Goal: Information Seeking & Learning: Understand process/instructions

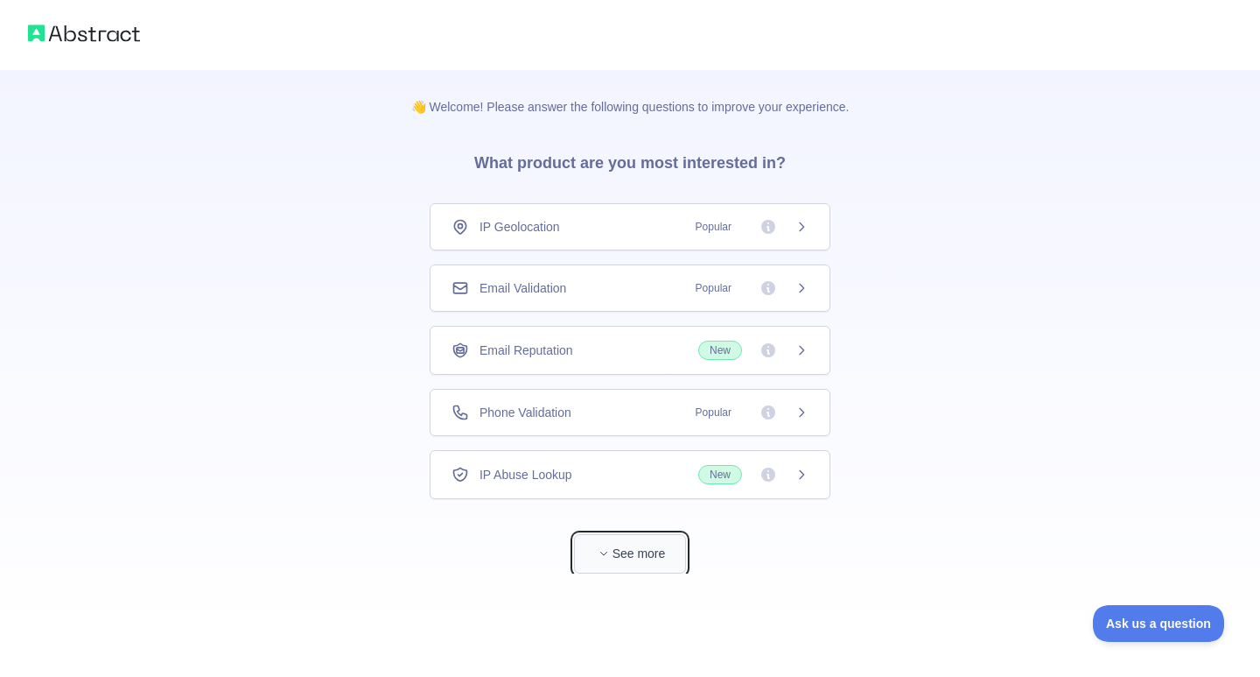
click at [614, 561] on button "See more" at bounding box center [630, 553] width 112 height 39
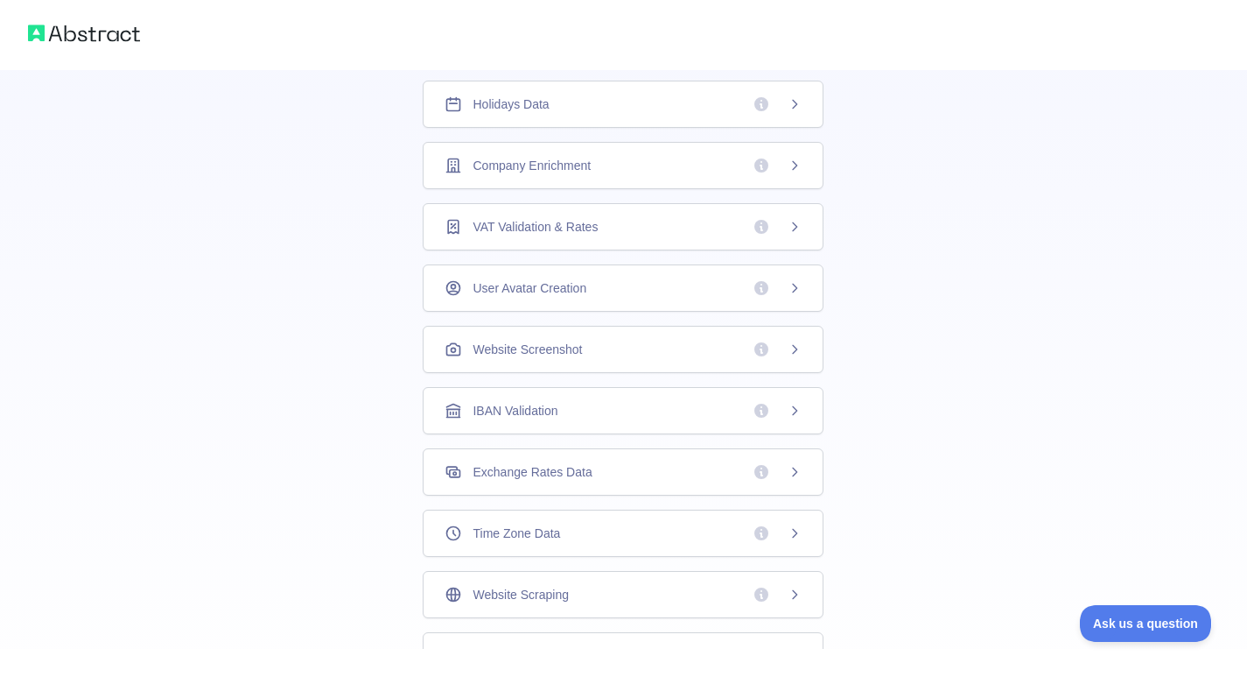
scroll to position [437, 0]
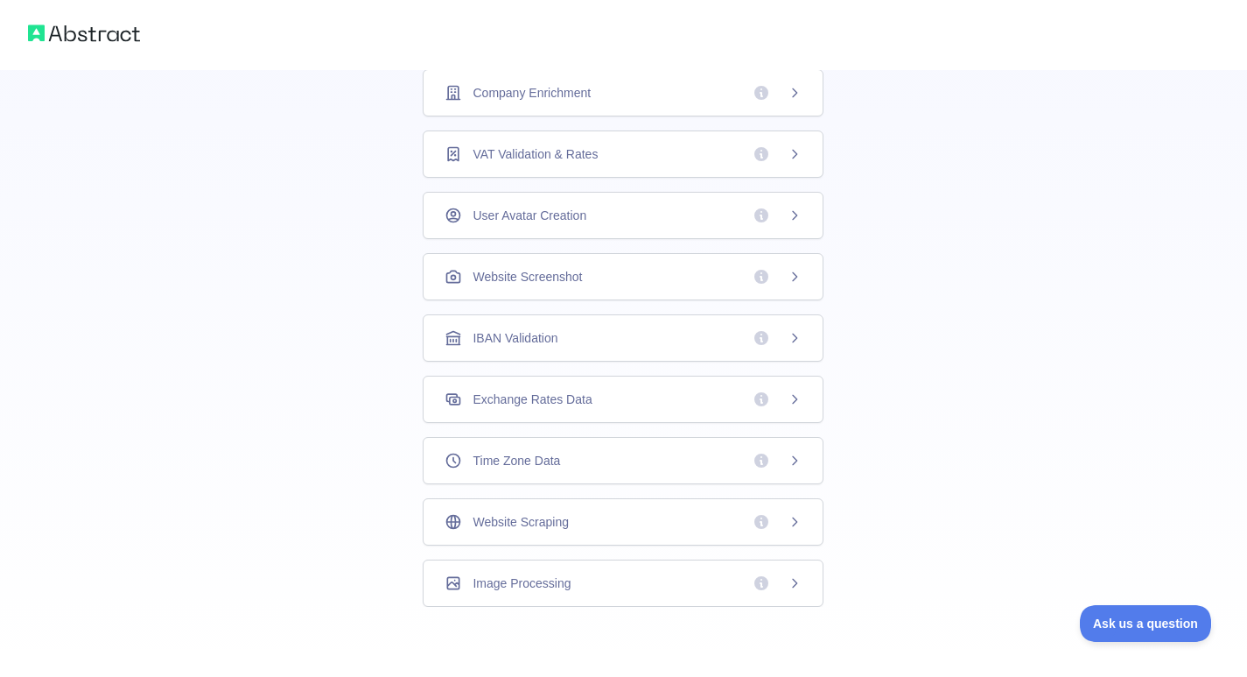
click at [643, 532] on div "Website Scraping" at bounding box center [623, 521] width 401 height 47
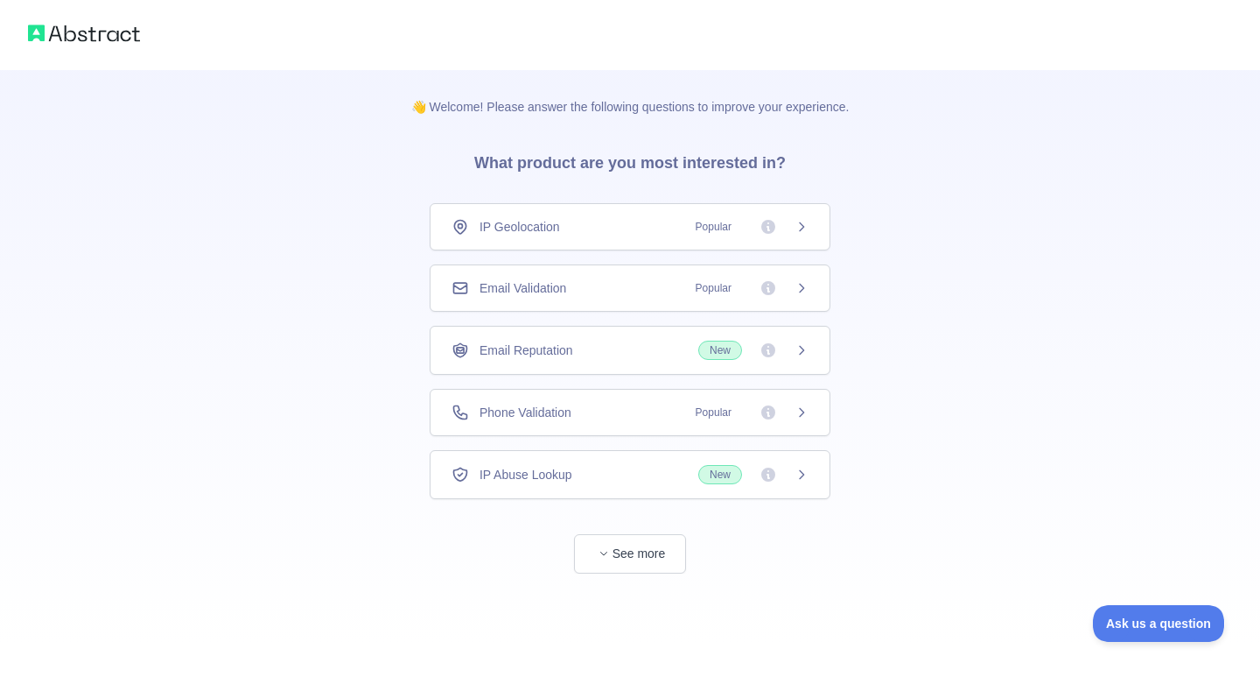
click at [558, 286] on span "Email Validation" at bounding box center [523, 288] width 87 height 18
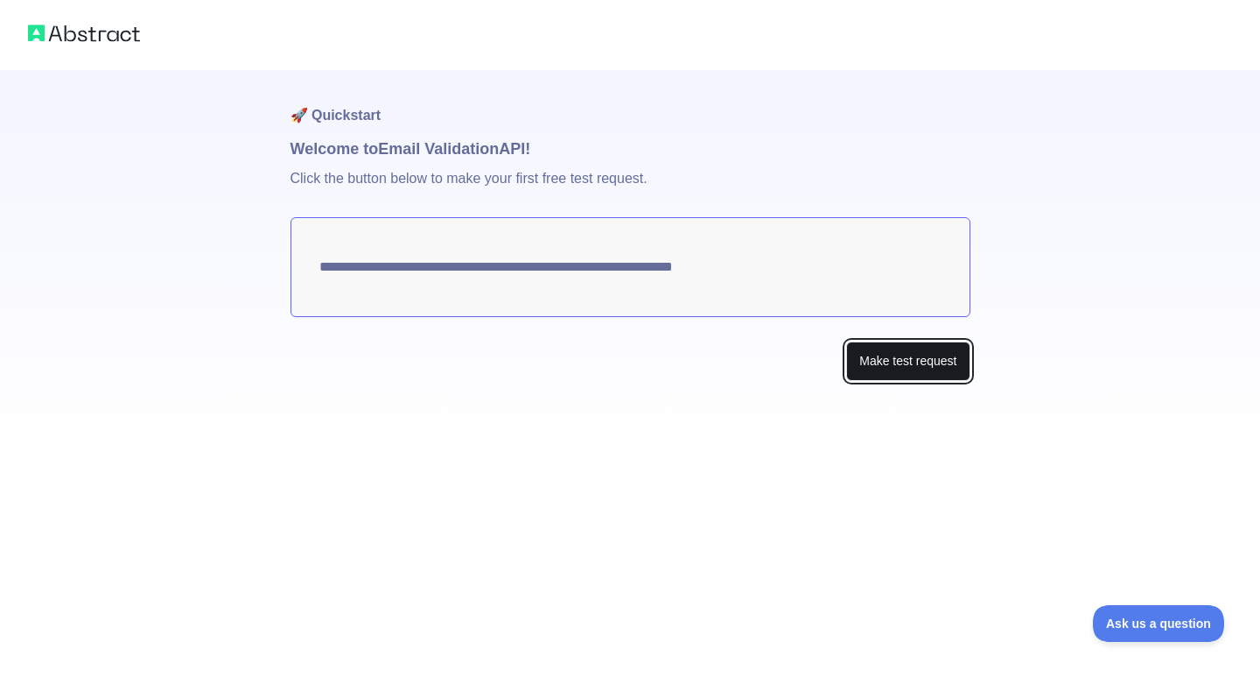
click at [895, 364] on button "Make test request" at bounding box center [907, 360] width 123 height 39
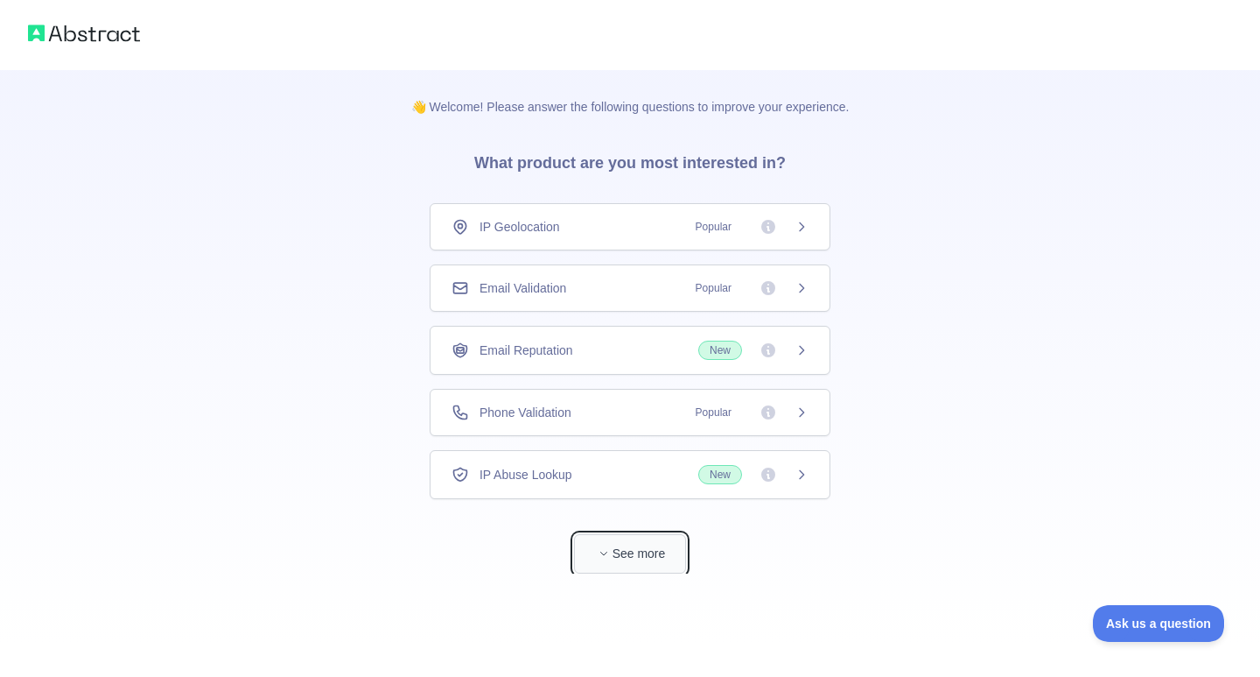
click at [613, 537] on button "See more" at bounding box center [630, 553] width 112 height 39
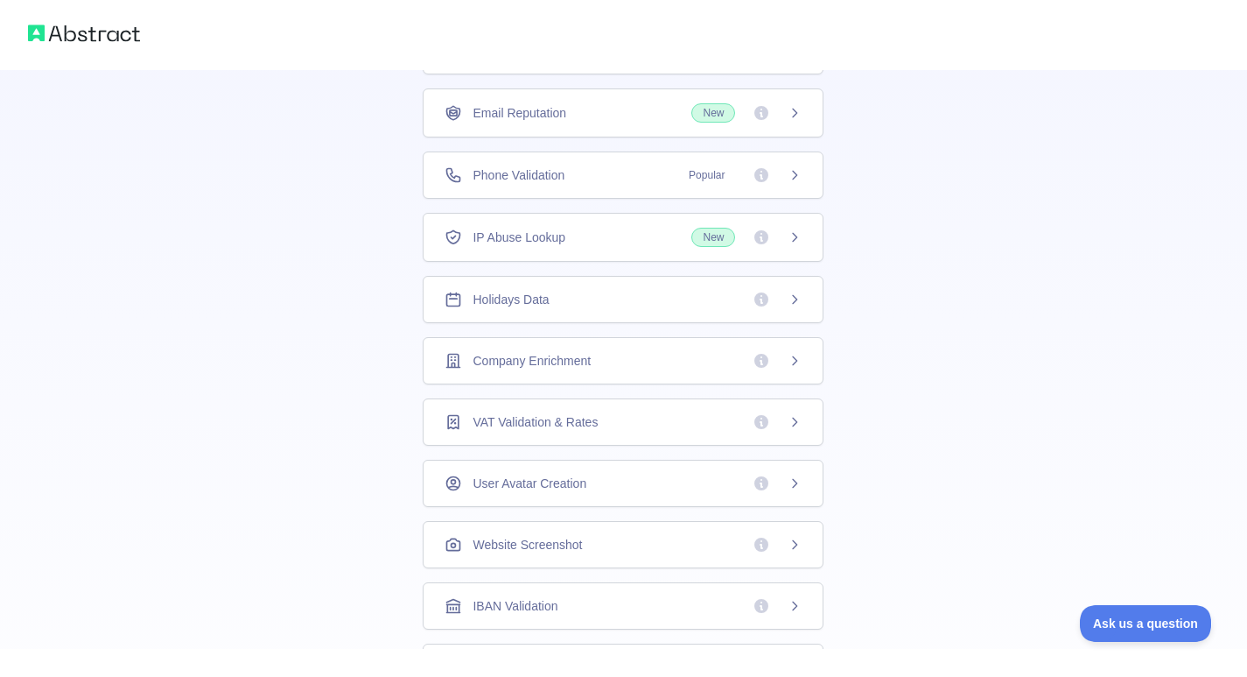
scroll to position [87, 0]
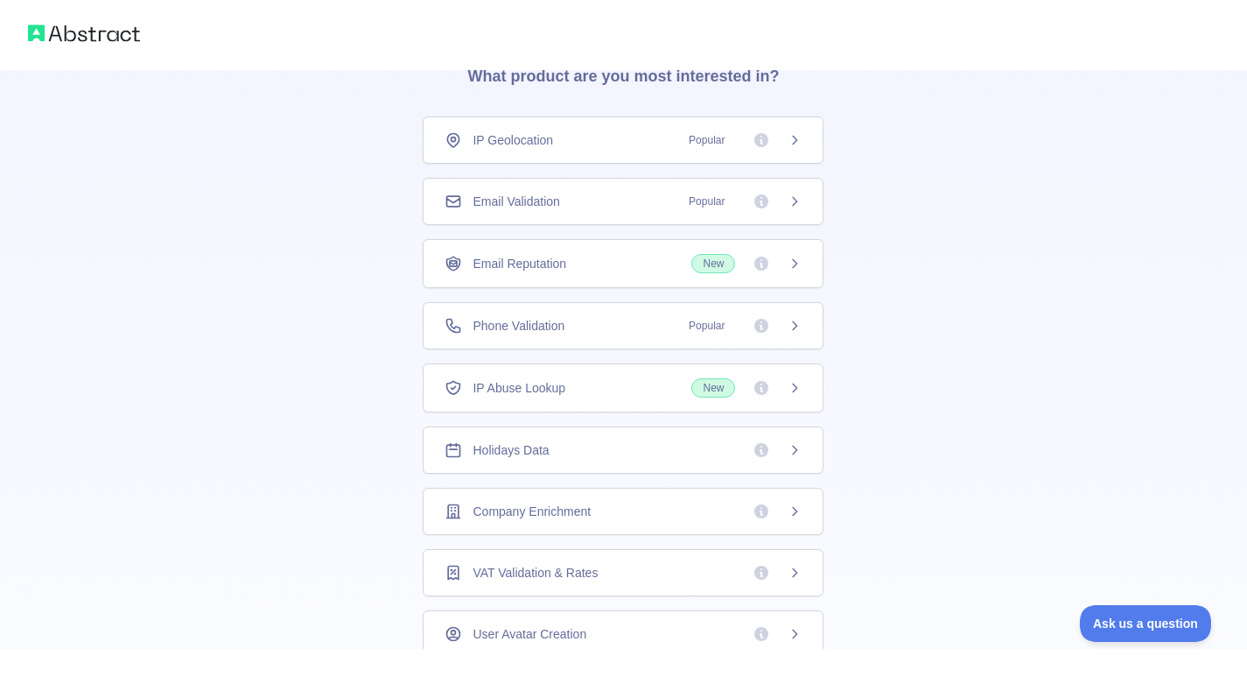
click at [572, 205] on div "Email Validation Popular" at bounding box center [623, 202] width 357 height 18
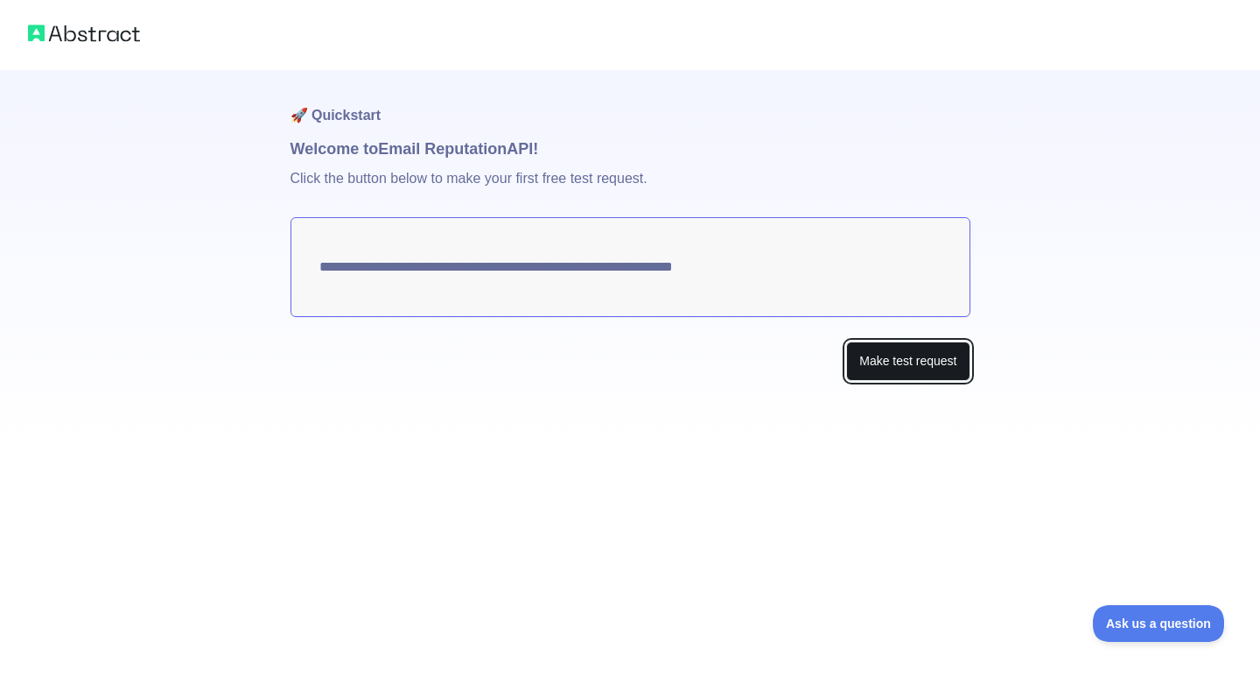
click at [870, 361] on button "Make test request" at bounding box center [907, 360] width 123 height 39
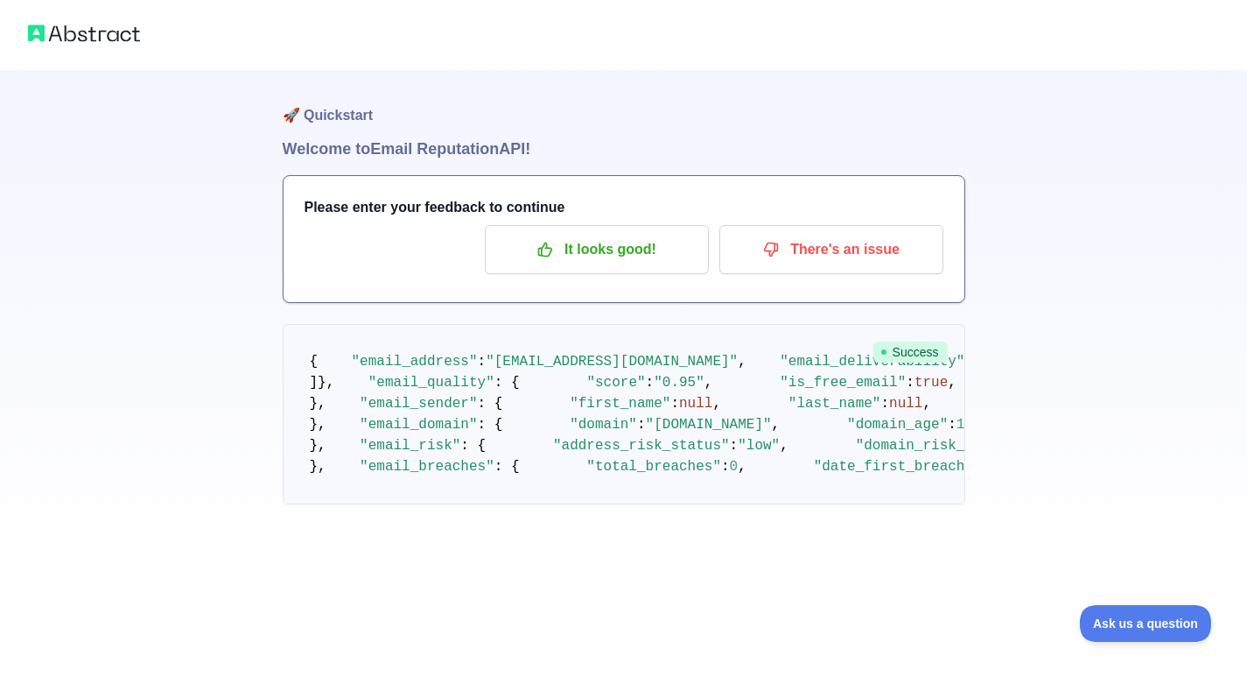
scroll to position [788, 0]
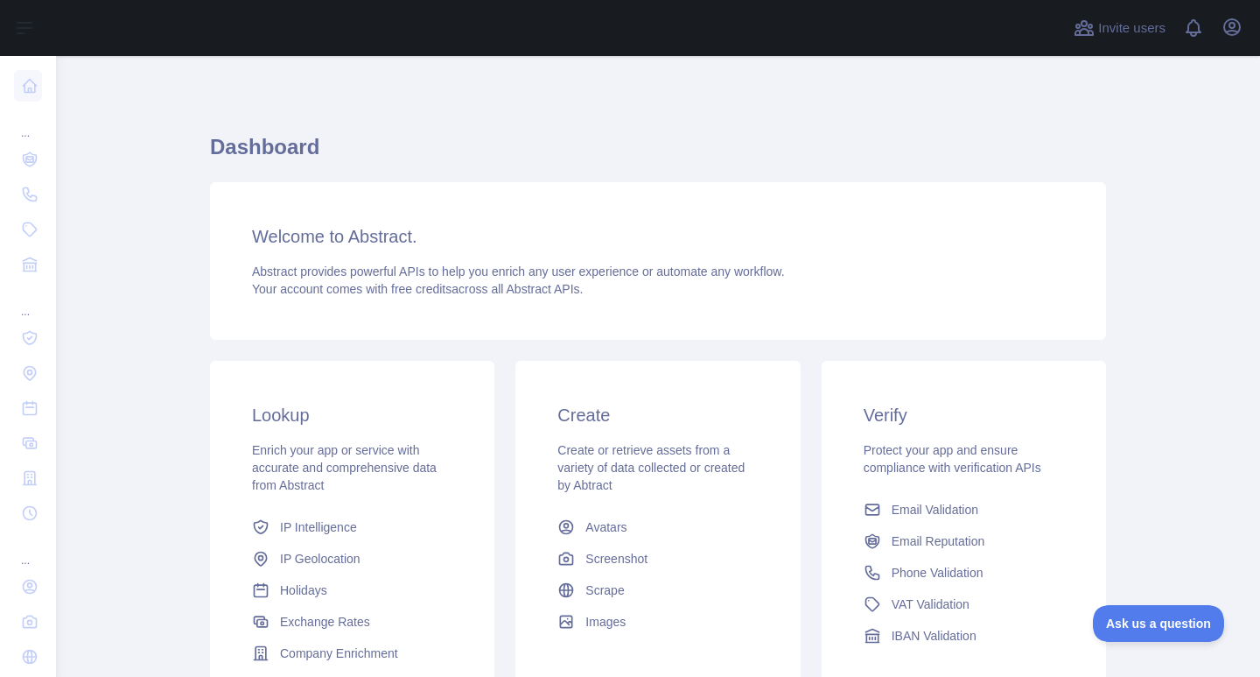
scroll to position [195, 0]
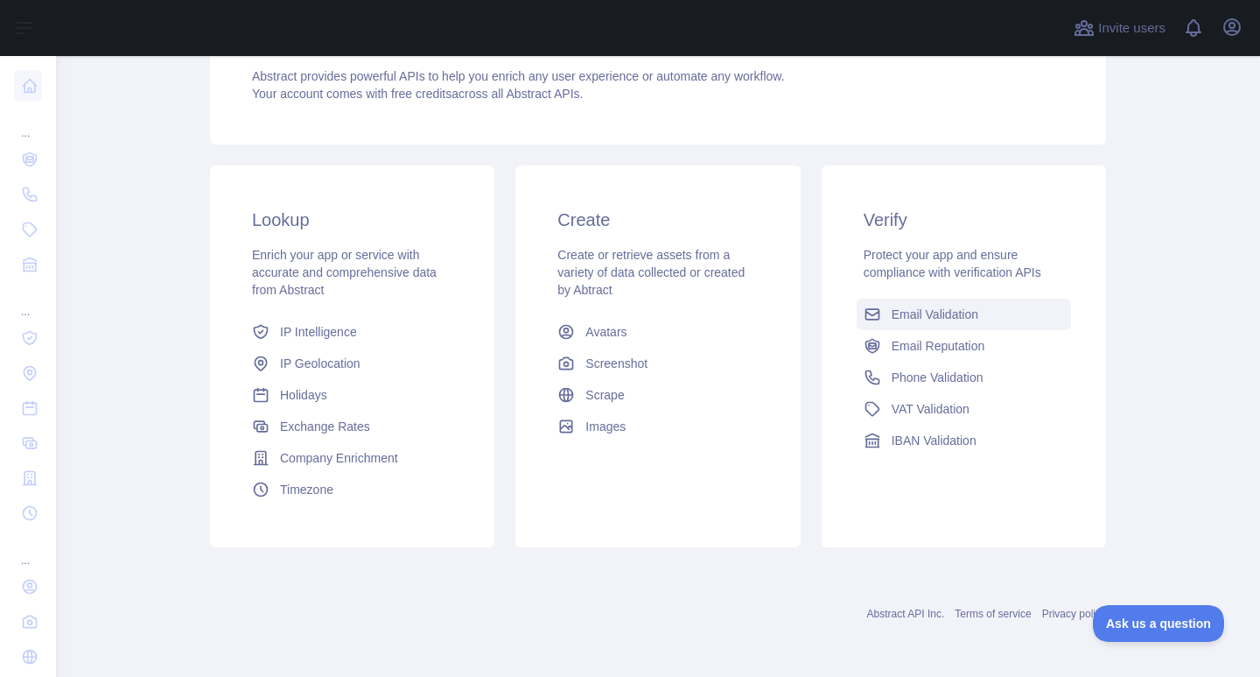
click at [950, 308] on span "Email Validation" at bounding box center [935, 314] width 87 height 18
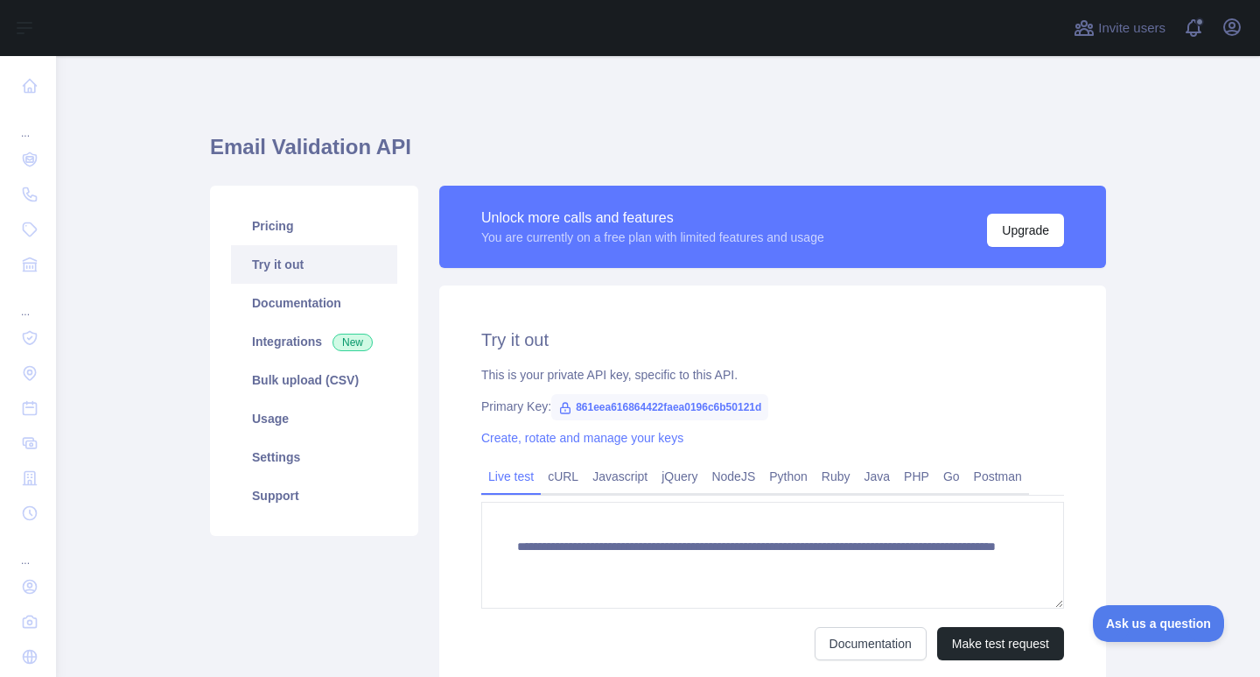
scroll to position [88, 0]
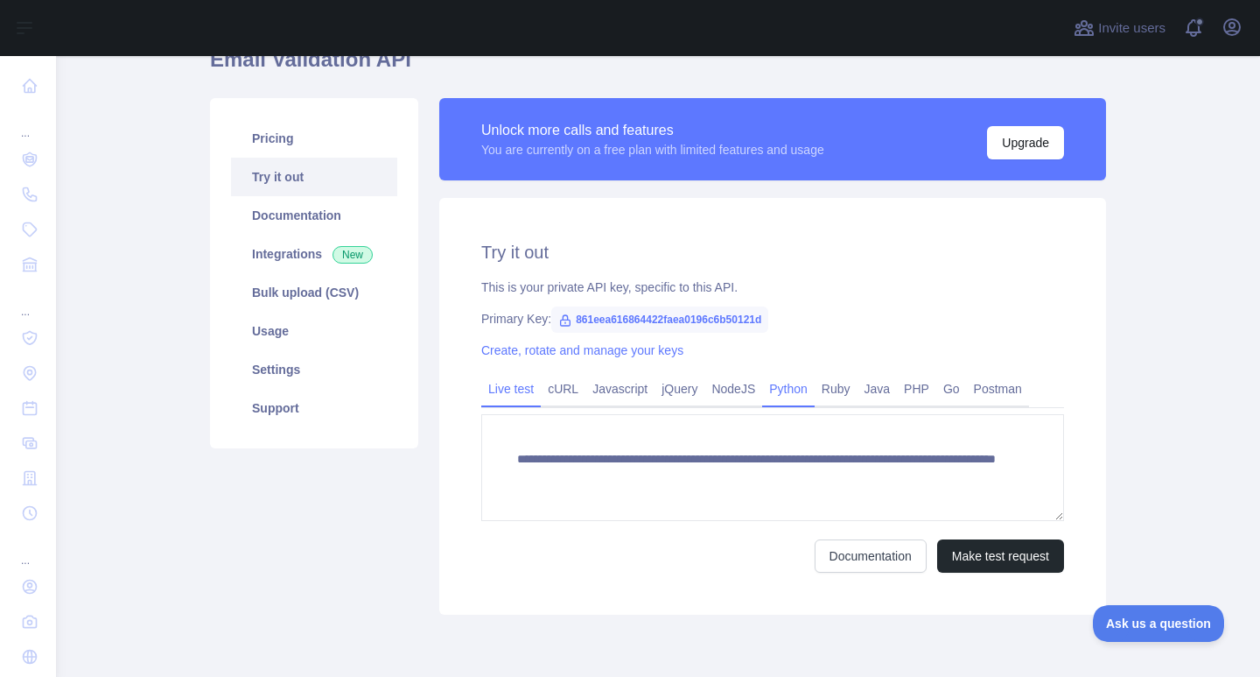
click at [778, 398] on link "Python" at bounding box center [788, 389] width 53 height 28
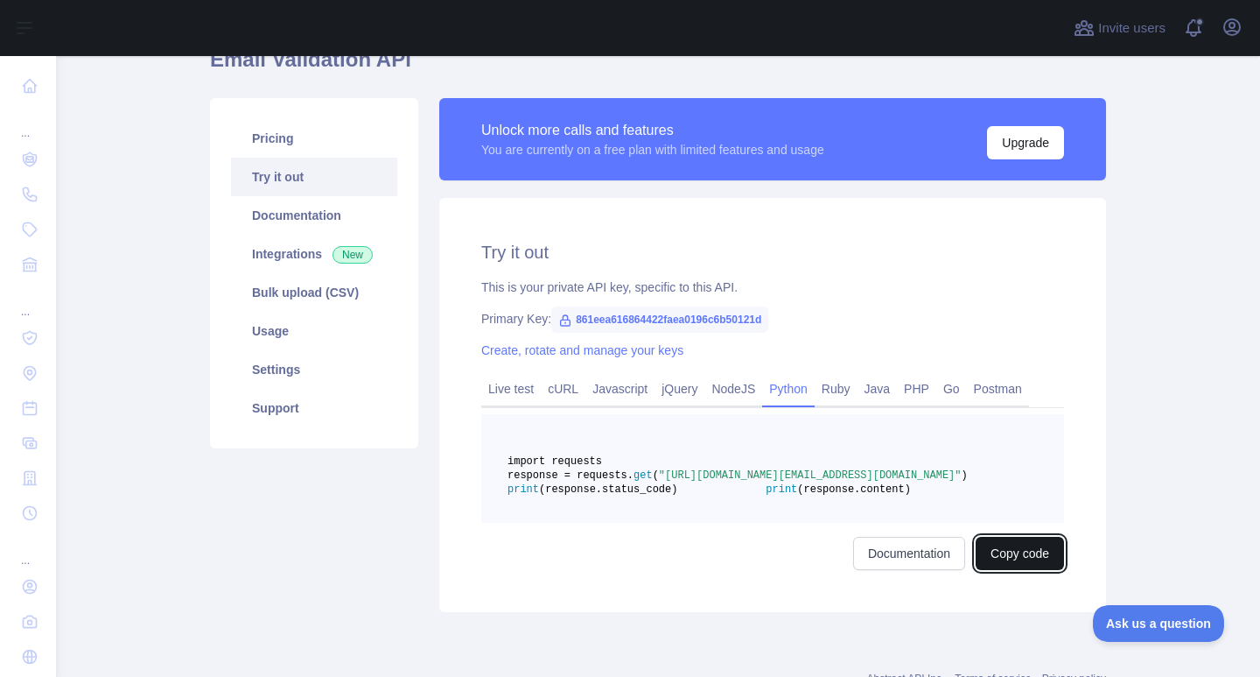
click at [1000, 570] on button "Copy code" at bounding box center [1020, 553] width 88 height 33
